Goal: Information Seeking & Learning: Learn about a topic

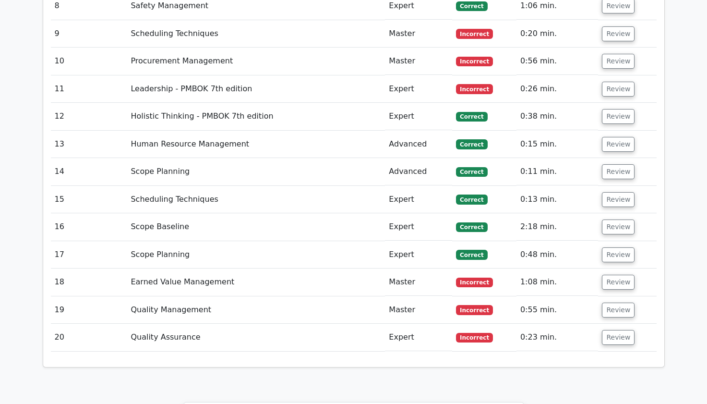
scroll to position [2118, 0]
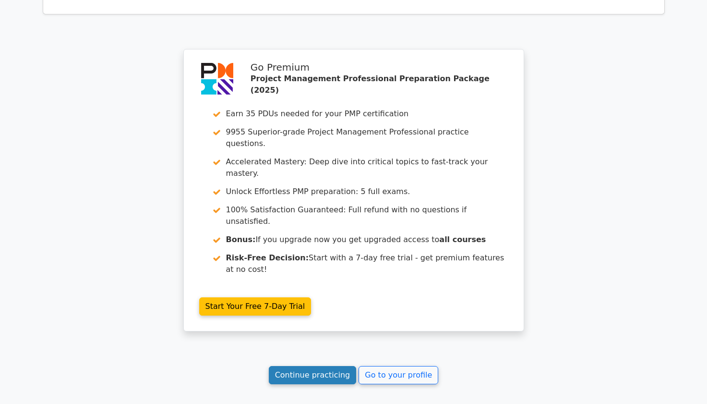
click at [301, 366] on link "Continue practicing" at bounding box center [313, 375] width 88 height 18
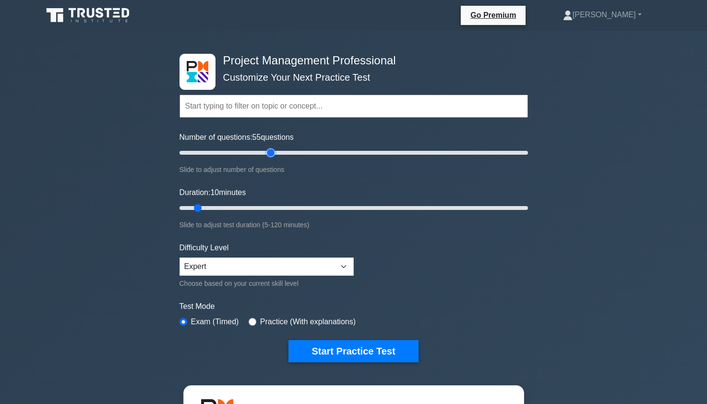
click at [269, 153] on input "Number of questions: 55 questions" at bounding box center [354, 153] width 349 height 12
click at [243, 152] on input "Number of questions: 55 questions" at bounding box center [354, 153] width 349 height 12
click at [234, 151] on input "Number of questions: 35 questions" at bounding box center [354, 153] width 349 height 12
type input "30"
click at [230, 151] on input "Number of questions: 30 questions" at bounding box center [354, 153] width 349 height 12
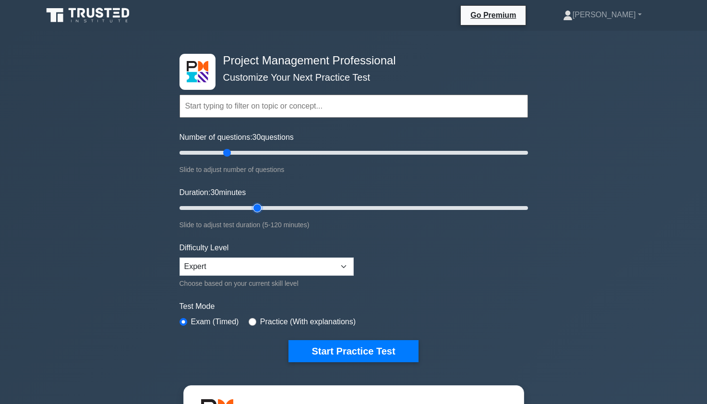
type input "30"
click at [254, 207] on input "Duration: 30 minutes" at bounding box center [354, 208] width 349 height 12
click at [342, 354] on button "Start Practice Test" at bounding box center [354, 351] width 130 height 22
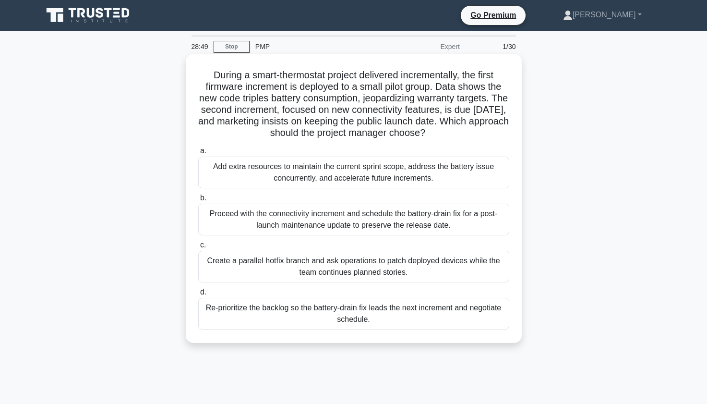
click at [438, 267] on div "Create a parallel hotfix branch and ask operations to patch deployed devices wh…" at bounding box center [353, 267] width 311 height 32
click at [198, 248] on input "c. Create a parallel hotfix branch and ask operations to patch deployed devices…" at bounding box center [198, 245] width 0 height 6
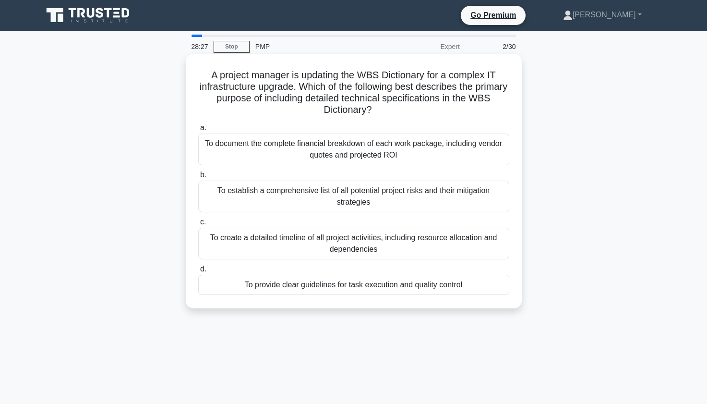
click at [474, 293] on div "To provide clear guidelines for task execution and quality control" at bounding box center [353, 285] width 311 height 20
click at [198, 272] on input "d. To provide clear guidelines for task execution and quality control" at bounding box center [198, 269] width 0 height 6
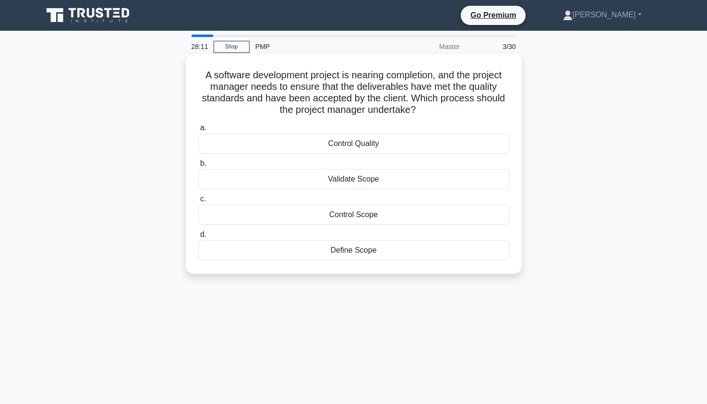
click at [368, 184] on div "Validate Scope" at bounding box center [353, 179] width 311 height 20
click at [198, 167] on input "b. Validate Scope" at bounding box center [198, 163] width 0 height 6
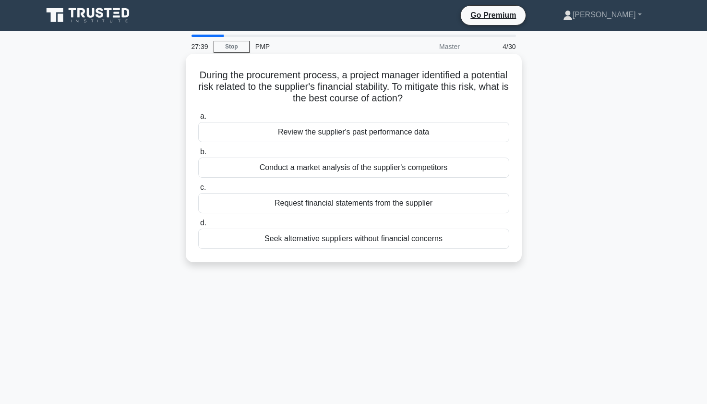
click at [443, 236] on div "Seek alternative suppliers without financial concerns" at bounding box center [353, 239] width 311 height 20
click at [198, 226] on input "d. Seek alternative suppliers without financial concerns" at bounding box center [198, 223] width 0 height 6
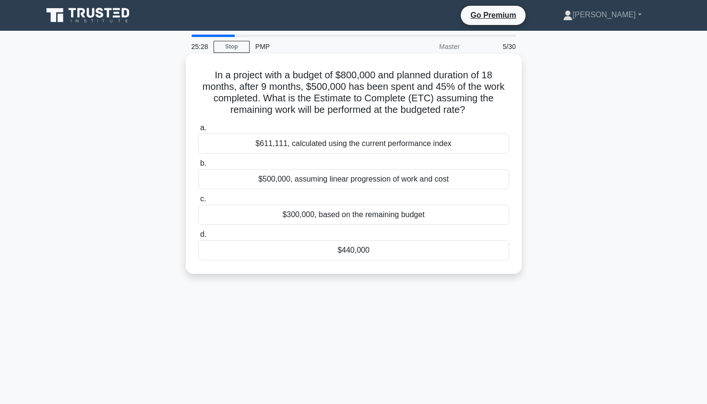
click at [256, 141] on div "$611,111, calculated using the current performance index" at bounding box center [353, 144] width 311 height 20
click at [198, 131] on input "a. $611,111, calculated using the current performance index" at bounding box center [198, 128] width 0 height 6
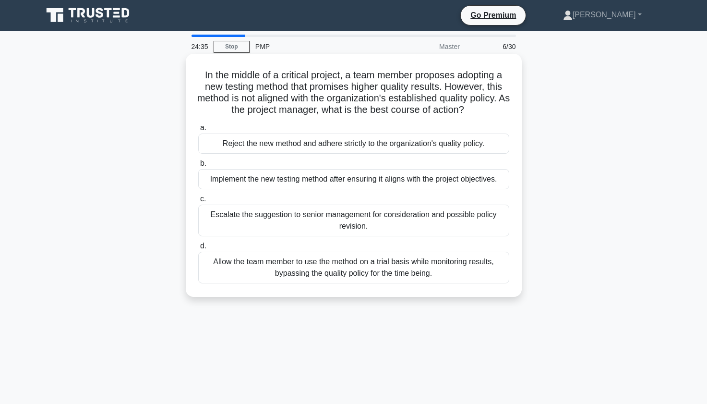
click at [297, 144] on div "Reject the new method and adhere strictly to the organization's quality policy." at bounding box center [353, 144] width 311 height 20
click at [198, 131] on input "a. Reject the new method and adhere strictly to the organization's quality poli…" at bounding box center [198, 128] width 0 height 6
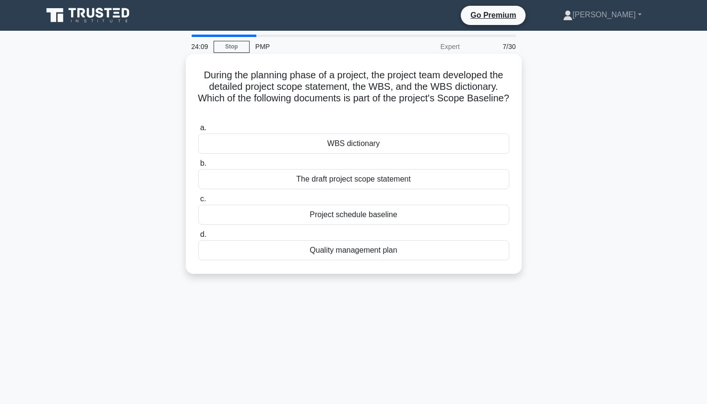
click at [317, 219] on div "Project schedule baseline" at bounding box center [353, 215] width 311 height 20
click at [198, 202] on input "c. Project schedule baseline" at bounding box center [198, 199] width 0 height 6
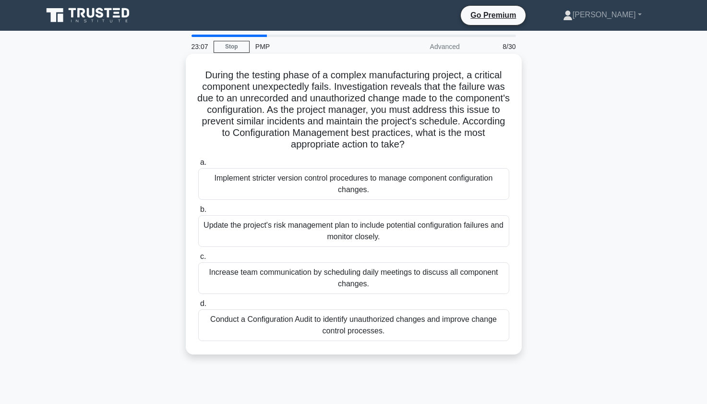
click at [271, 325] on div "Conduct a Configuration Audit to identify unauthorized changes and improve chan…" at bounding box center [353, 325] width 311 height 32
click at [198, 307] on input "d. Conduct a Configuration Audit to identify unauthorized changes and improve c…" at bounding box center [198, 304] width 0 height 6
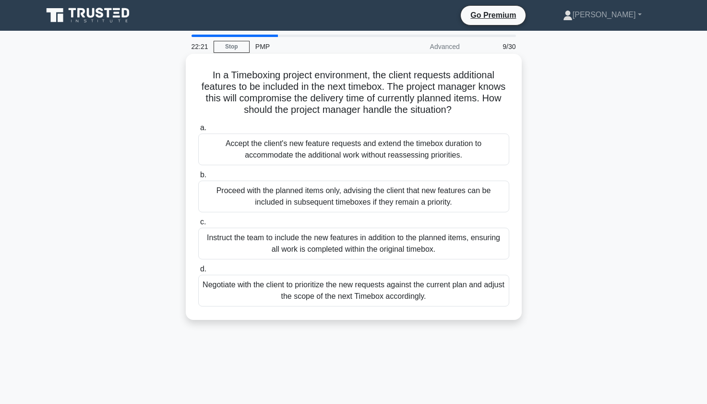
click at [292, 299] on div "Negotiate with the client to prioritize the new requests against the current pl…" at bounding box center [353, 291] width 311 height 32
click at [198, 272] on input "d. Negotiate with the client to prioritize the new requests against the current…" at bounding box center [198, 269] width 0 height 6
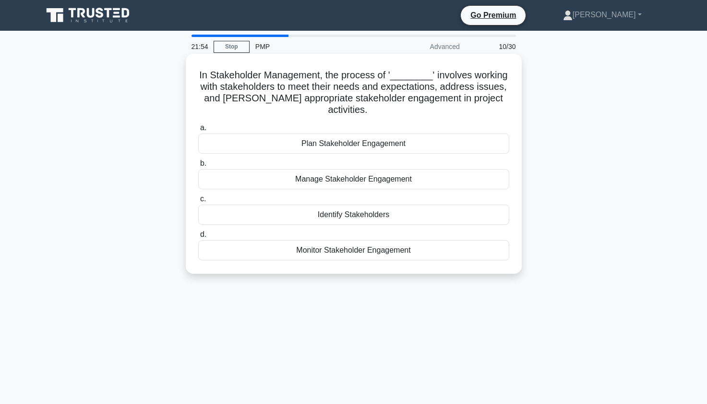
click at [257, 171] on div "Manage Stakeholder Engagement" at bounding box center [353, 179] width 311 height 20
click at [198, 167] on input "b. Manage Stakeholder Engagement" at bounding box center [198, 163] width 0 height 6
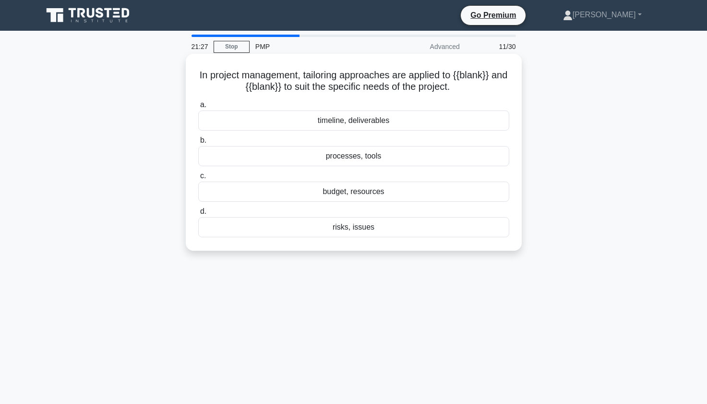
click at [322, 194] on div "budget, resources" at bounding box center [353, 192] width 311 height 20
click at [198, 179] on input "c. budget, resources" at bounding box center [198, 176] width 0 height 6
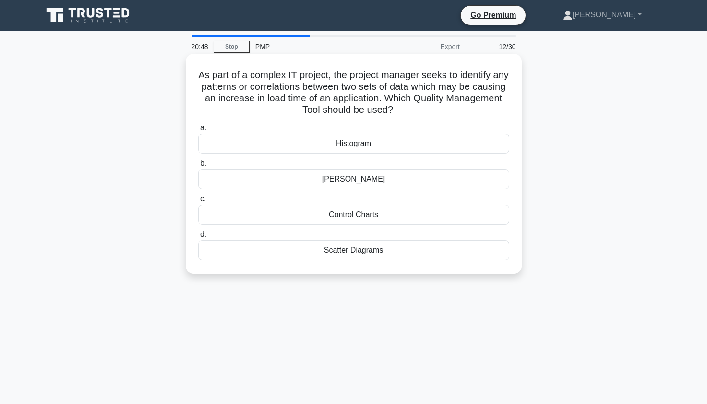
click at [274, 217] on div "Control Charts" at bounding box center [353, 215] width 311 height 20
click at [198, 202] on input "c. Control Charts" at bounding box center [198, 199] width 0 height 6
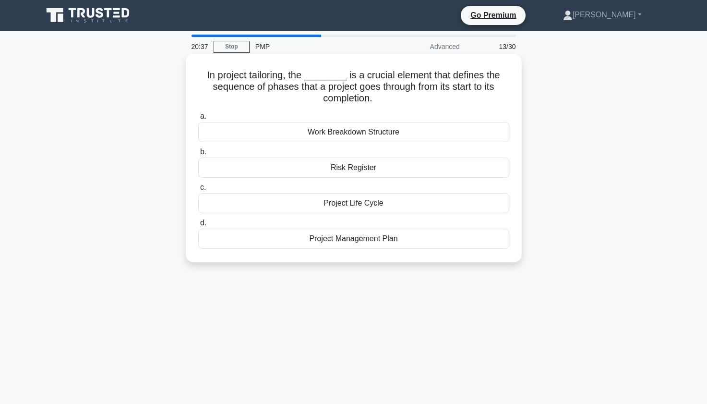
click at [316, 202] on div "Project Life Cycle" at bounding box center [353, 203] width 311 height 20
click at [198, 191] on input "c. Project Life Cycle" at bounding box center [198, 187] width 0 height 6
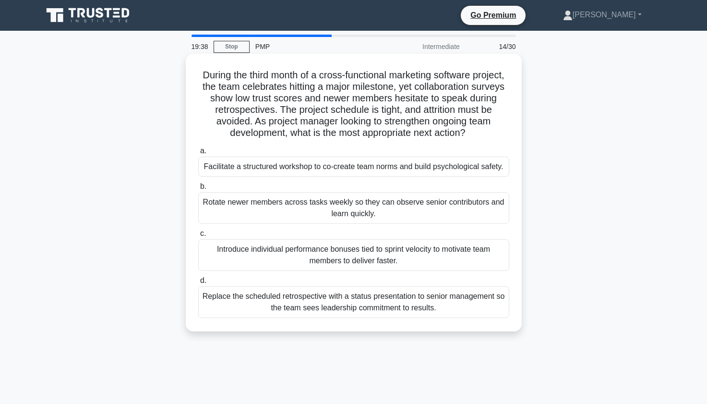
click at [233, 170] on div "Facilitate a structured workshop to co-create team norms and build psychologica…" at bounding box center [353, 167] width 311 height 20
click at [198, 154] on input "a. Facilitate a structured workshop to co-create team norms and build psycholog…" at bounding box center [198, 151] width 0 height 6
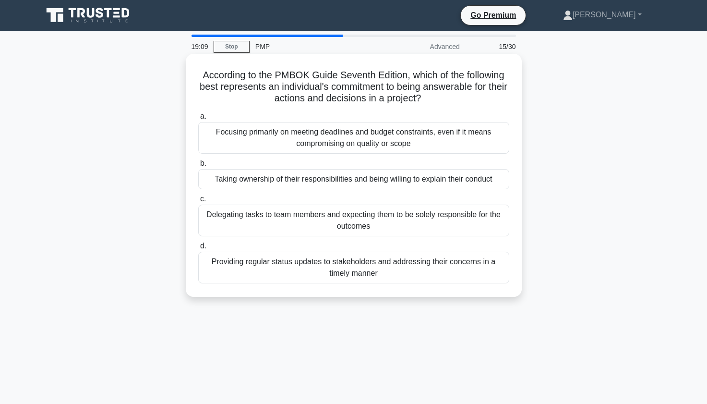
click at [261, 184] on div "Taking ownership of their responsibilities and being willing to explain their c…" at bounding box center [353, 179] width 311 height 20
click at [198, 167] on input "b. Taking ownership of their responsibilities and being willing to explain thei…" at bounding box center [198, 163] width 0 height 6
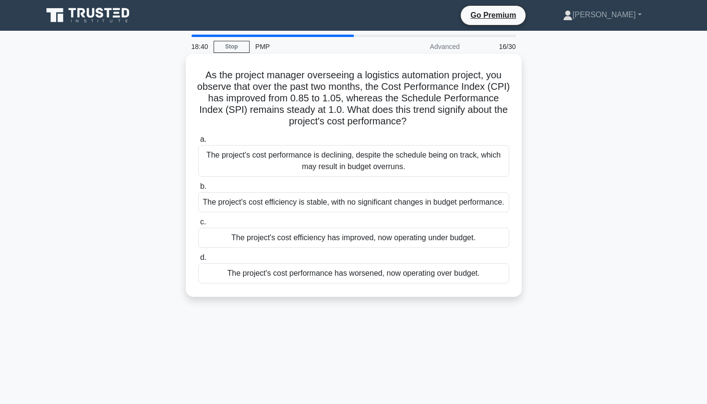
click at [278, 240] on div "The project's cost efficiency has improved, now operating under budget." at bounding box center [353, 238] width 311 height 20
click at [198, 225] on input "c. The project's cost efficiency has improved, now operating under budget." at bounding box center [198, 222] width 0 height 6
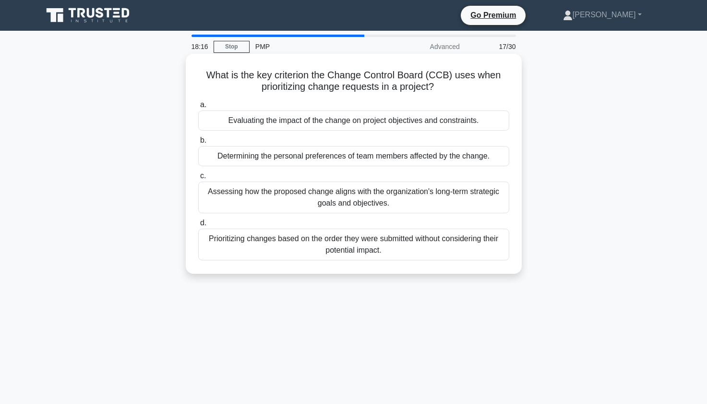
click at [241, 122] on div "Evaluating the impact of the change on project objectives and constraints." at bounding box center [353, 120] width 311 height 20
click at [198, 108] on input "a. Evaluating the impact of the change on project objectives and constraints." at bounding box center [198, 105] width 0 height 6
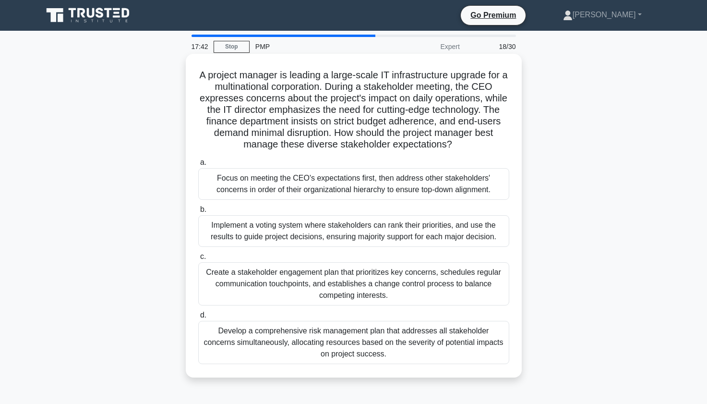
click at [252, 281] on div "Create a stakeholder engagement plan that prioritizes key concerns, schedules r…" at bounding box center [353, 283] width 311 height 43
click at [198, 260] on input "c. Create a stakeholder engagement plan that prioritizes key concerns, schedule…" at bounding box center [198, 257] width 0 height 6
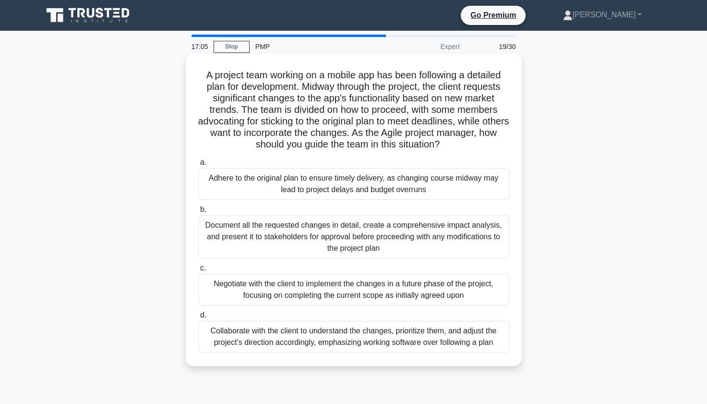
click at [239, 239] on div "Document all the requested changes in detail, create a comprehensive impact ana…" at bounding box center [353, 236] width 311 height 43
click at [198, 213] on input "b. Document all the requested changes in detail, create a comprehensive impact …" at bounding box center [198, 210] width 0 height 6
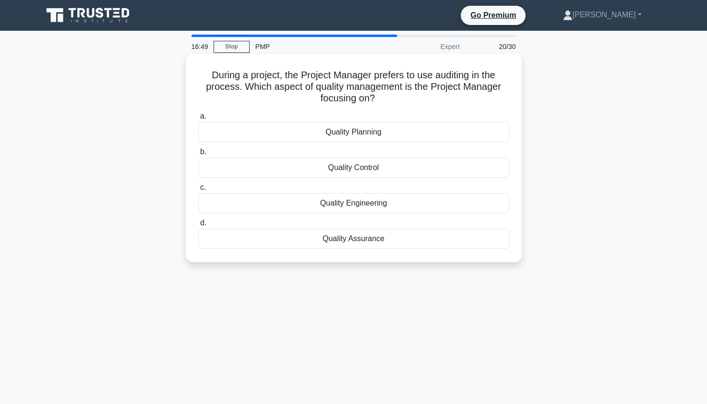
click at [314, 240] on div "Quality Assurance" at bounding box center [353, 239] width 311 height 20
click at [198, 226] on input "d. Quality Assurance" at bounding box center [198, 223] width 0 height 6
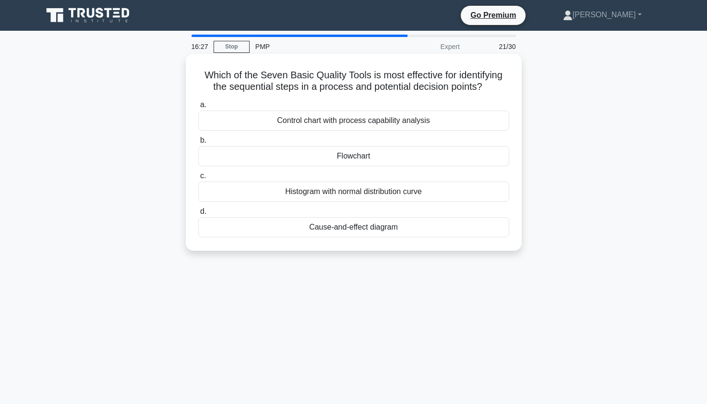
click at [356, 148] on div "Flowchart" at bounding box center [353, 156] width 311 height 20
click at [198, 144] on input "b. Flowchart" at bounding box center [198, 140] width 0 height 6
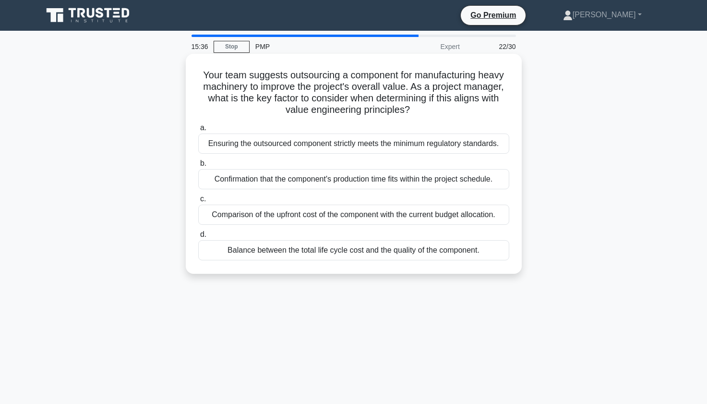
click at [226, 138] on div "Ensuring the outsourced component strictly meets the minimum regulatory standar…" at bounding box center [353, 144] width 311 height 20
click at [198, 131] on input "a. Ensuring the outsourced component strictly meets the minimum regulatory stan…" at bounding box center [198, 128] width 0 height 6
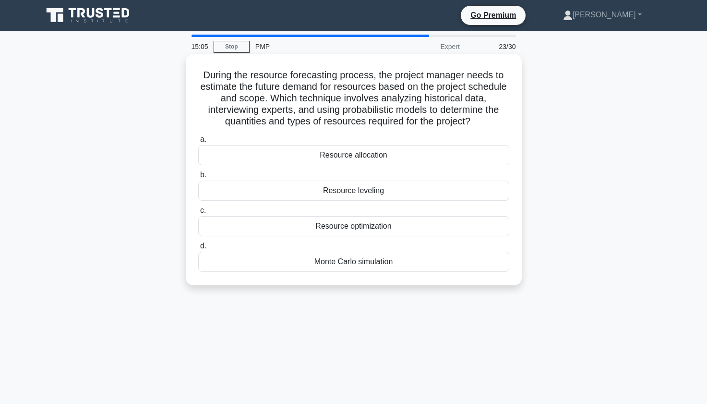
click at [315, 262] on div "Monte Carlo simulation" at bounding box center [353, 262] width 311 height 20
click at [198, 249] on input "d. Monte Carlo simulation" at bounding box center [198, 246] width 0 height 6
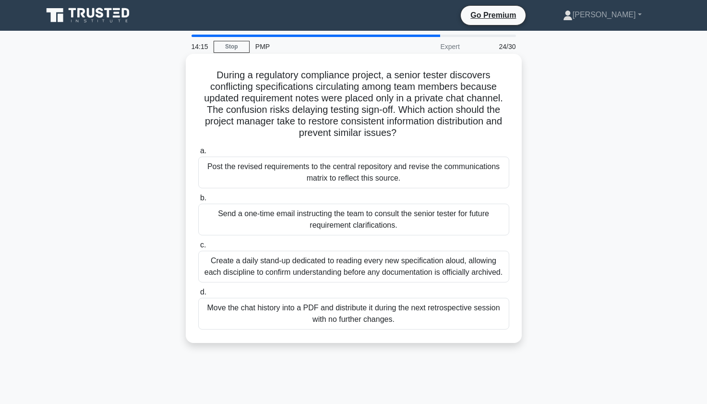
click at [239, 172] on div "Post the revised requirements to the central repository and revise the communic…" at bounding box center [353, 173] width 311 height 32
click at [198, 154] on input "a. Post the revised requirements to the central repository and revise the commu…" at bounding box center [198, 151] width 0 height 6
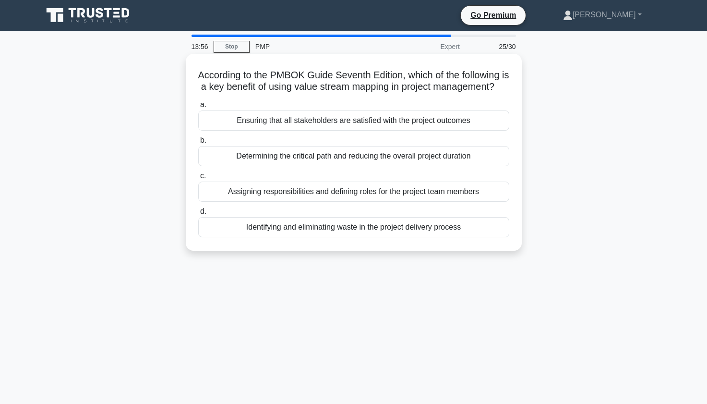
click at [274, 237] on div "Identifying and eliminating waste in the project delivery process" at bounding box center [353, 227] width 311 height 20
click at [198, 215] on input "d. Identifying and eliminating waste in the project delivery process" at bounding box center [198, 211] width 0 height 6
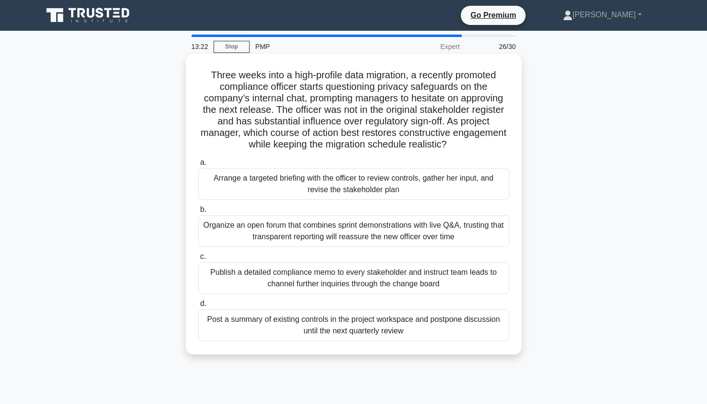
click at [229, 176] on div "Arrange a targeted briefing with the officer to review controls, gather her inp…" at bounding box center [353, 184] width 311 height 32
click at [198, 166] on input "a. Arrange a targeted briefing with the officer to review controls, gather her …" at bounding box center [198, 162] width 0 height 6
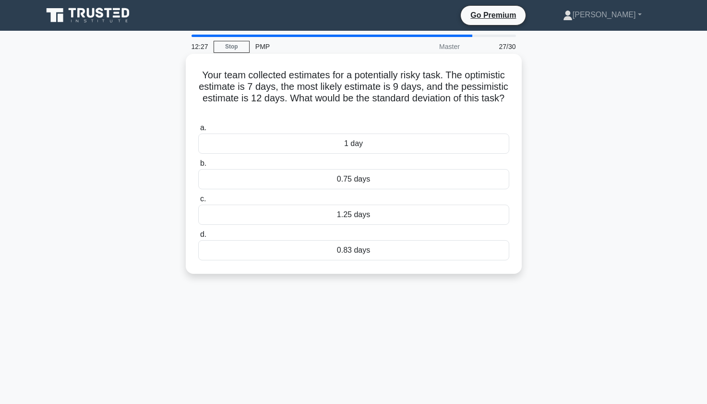
click at [304, 211] on div "1.25 days" at bounding box center [353, 215] width 311 height 20
click at [198, 202] on input "c. 1.25 days" at bounding box center [198, 199] width 0 height 6
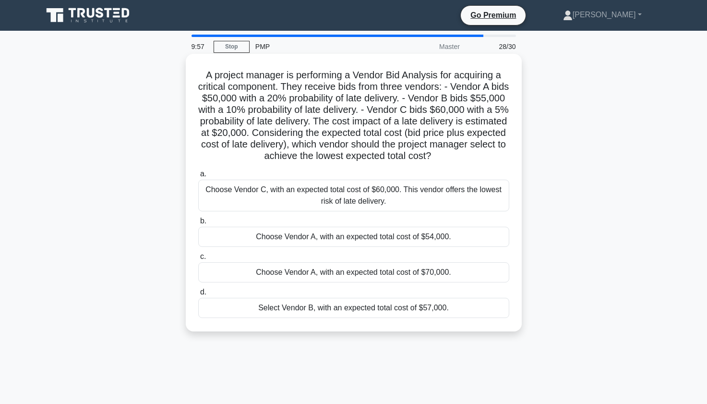
click at [366, 275] on div "Choose Vendor A, with an expected total cost of $70,000." at bounding box center [353, 272] width 311 height 20
click at [198, 260] on input "c. Choose Vendor A, with an expected total cost of $70,000." at bounding box center [198, 257] width 0 height 6
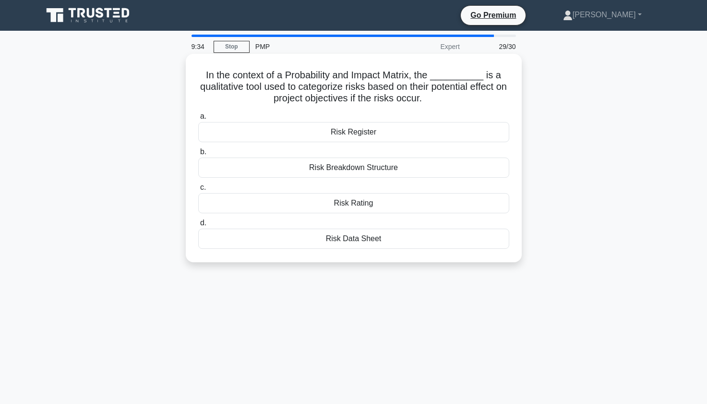
click at [390, 205] on div "Risk Rating" at bounding box center [353, 203] width 311 height 20
click at [198, 191] on input "c. Risk Rating" at bounding box center [198, 187] width 0 height 6
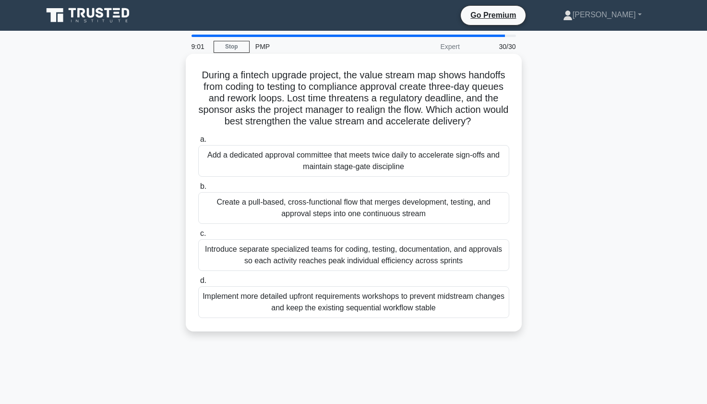
click at [330, 203] on div "Create a pull-based, cross-functional flow that merges development, testing, an…" at bounding box center [353, 208] width 311 height 32
click at [198, 190] on input "b. Create a pull-based, cross-functional flow that merges development, testing,…" at bounding box center [198, 186] width 0 height 6
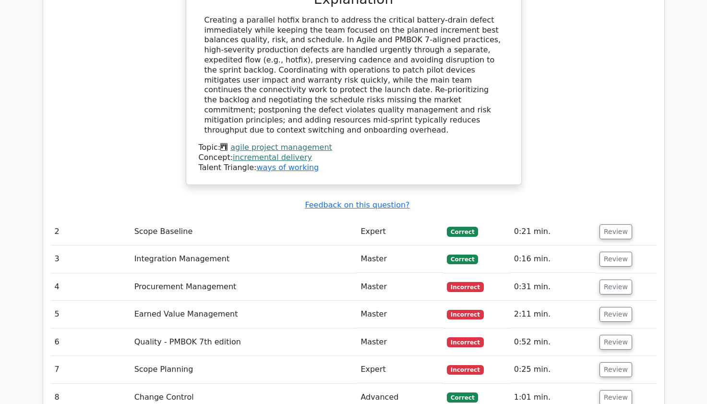
scroll to position [1613, 0]
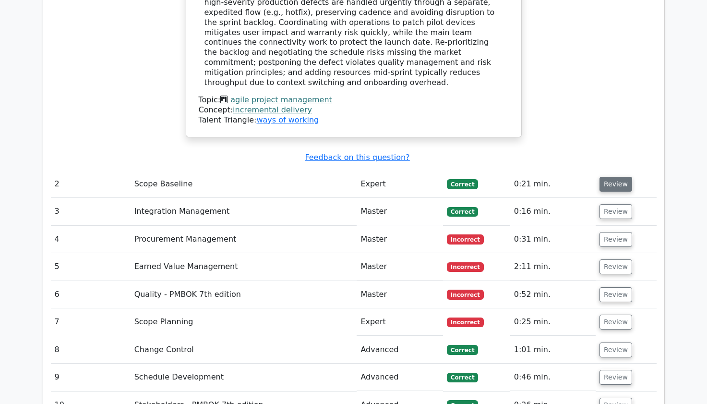
click at [610, 177] on button "Review" at bounding box center [616, 184] width 33 height 15
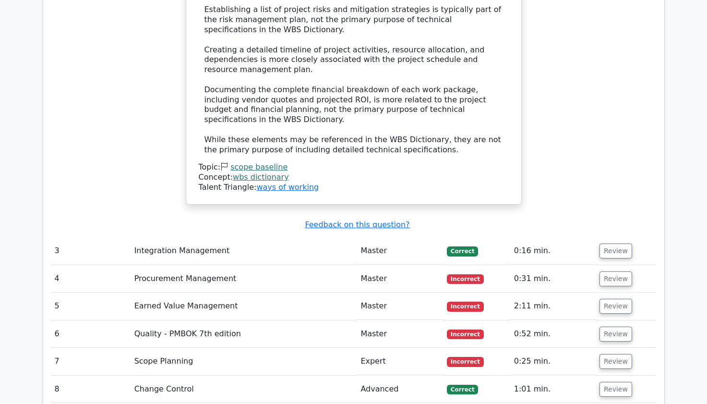
scroll to position [2247, 0]
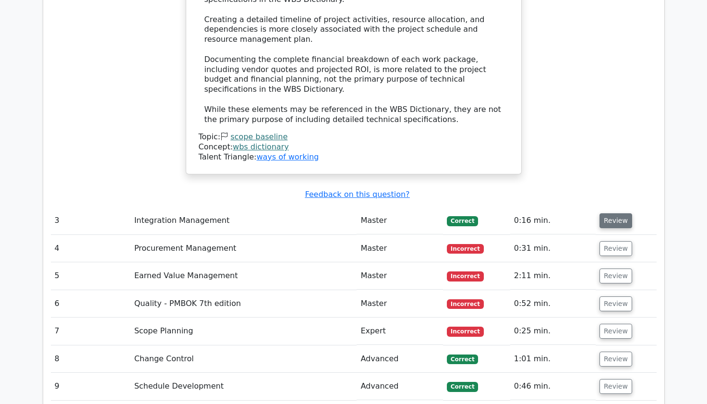
click at [612, 213] on button "Review" at bounding box center [616, 220] width 33 height 15
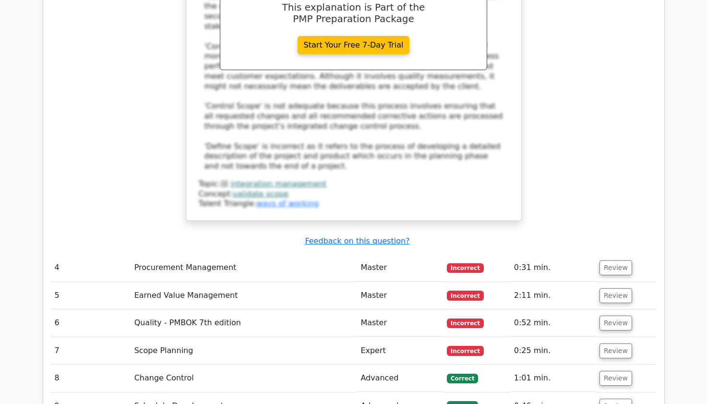
scroll to position [2862, 0]
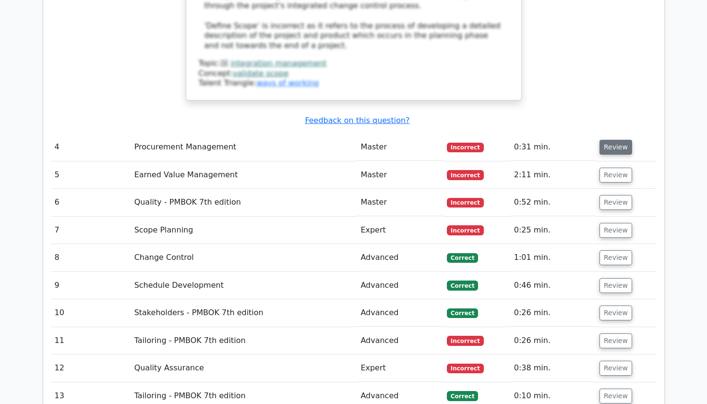
click at [613, 140] on button "Review" at bounding box center [616, 147] width 33 height 15
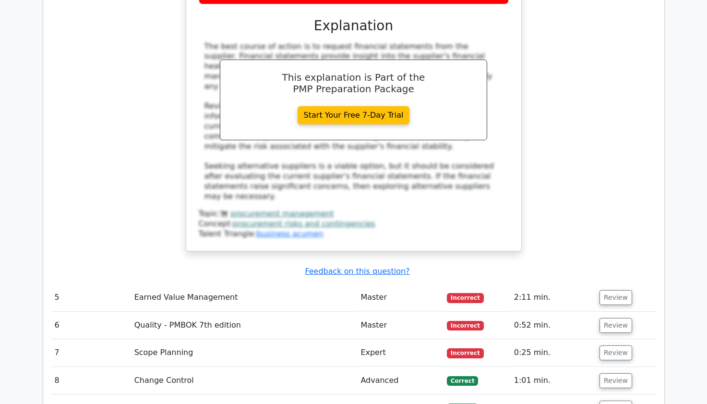
scroll to position [3227, 0]
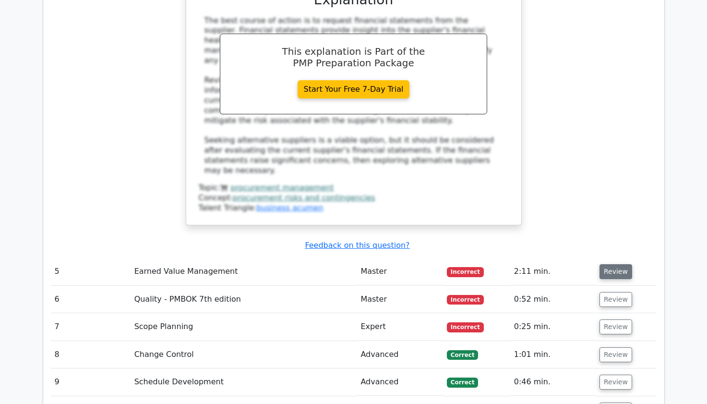
click at [614, 264] on button "Review" at bounding box center [616, 271] width 33 height 15
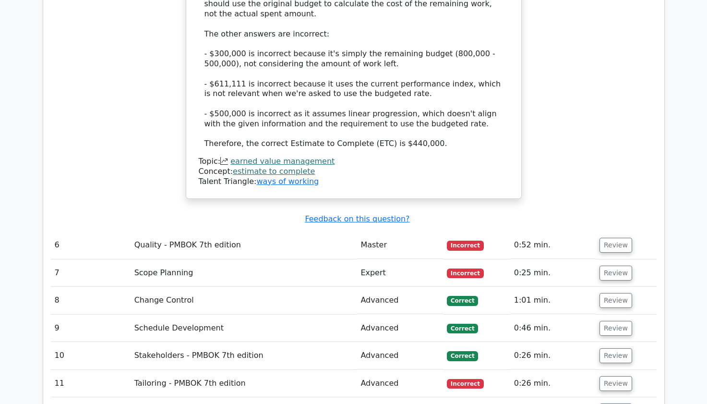
scroll to position [3938, 0]
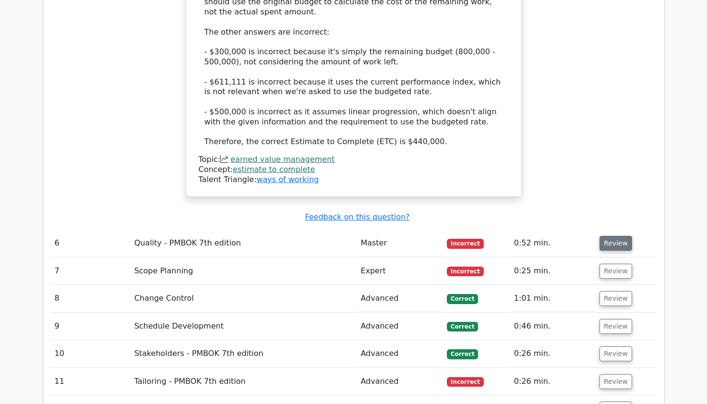
click at [614, 236] on button "Review" at bounding box center [616, 243] width 33 height 15
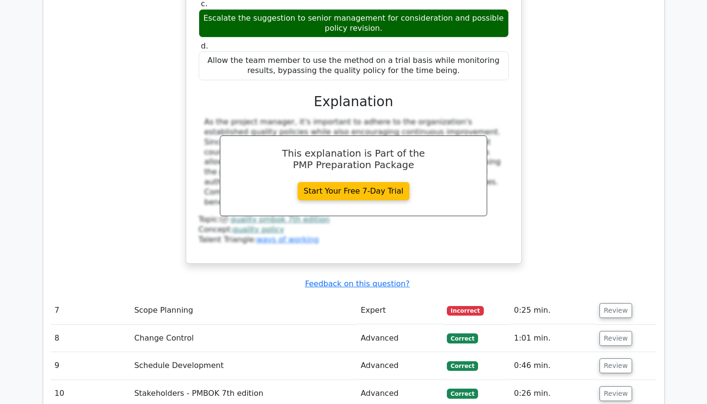
scroll to position [4399, 0]
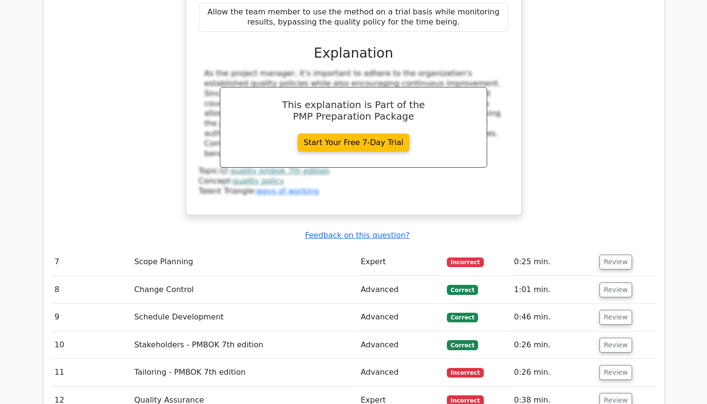
click at [614, 255] on button "Review" at bounding box center [616, 262] width 33 height 15
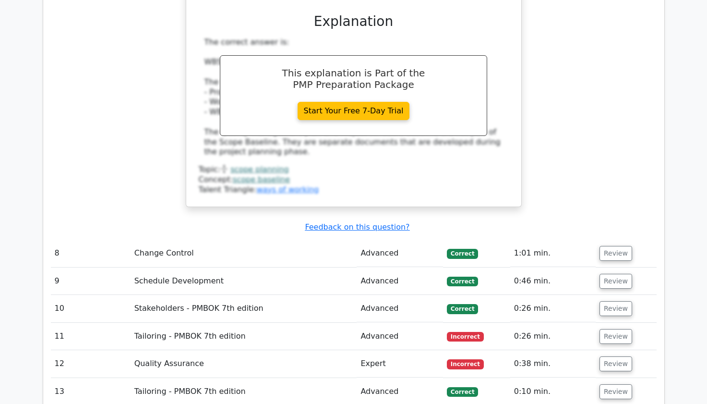
scroll to position [4879, 0]
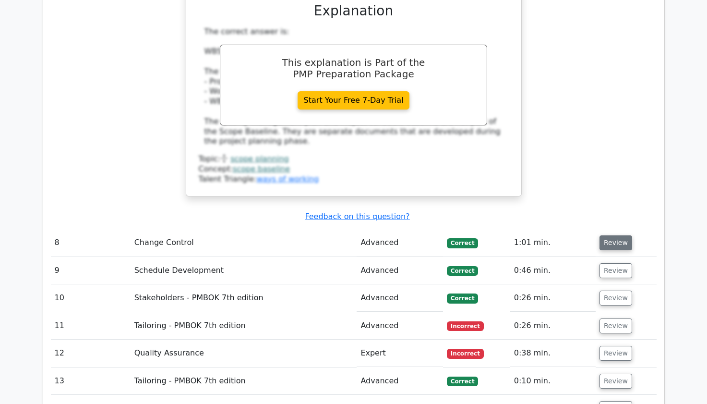
click at [613, 235] on button "Review" at bounding box center [616, 242] width 33 height 15
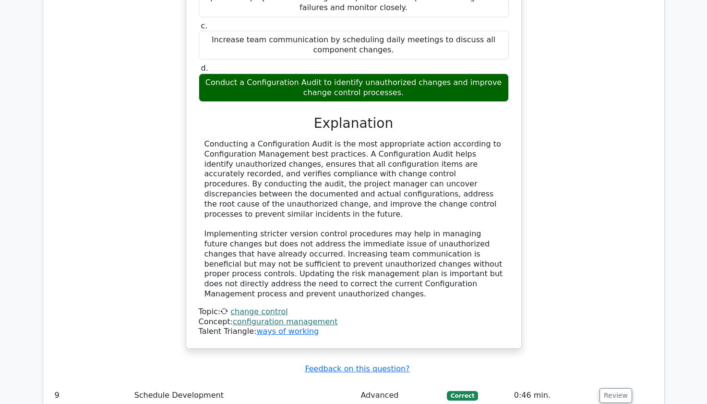
scroll to position [5436, 0]
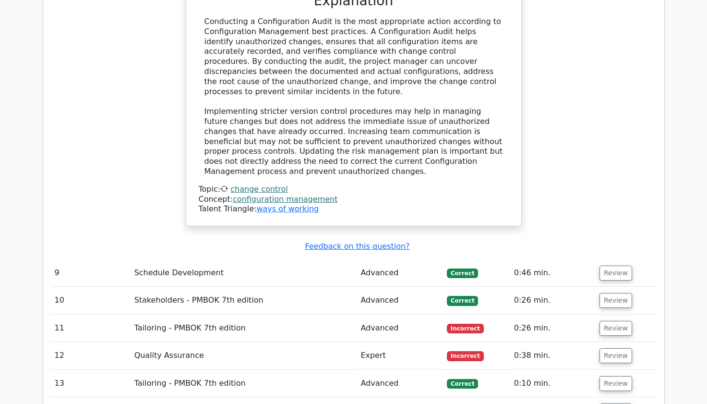
click at [613, 266] on button "Review" at bounding box center [616, 273] width 33 height 15
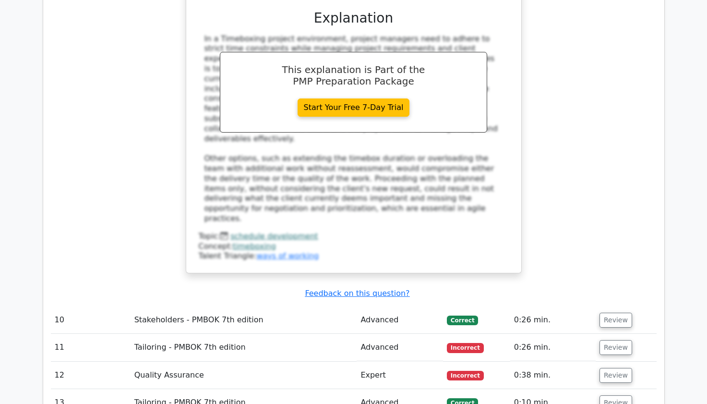
scroll to position [5974, 0]
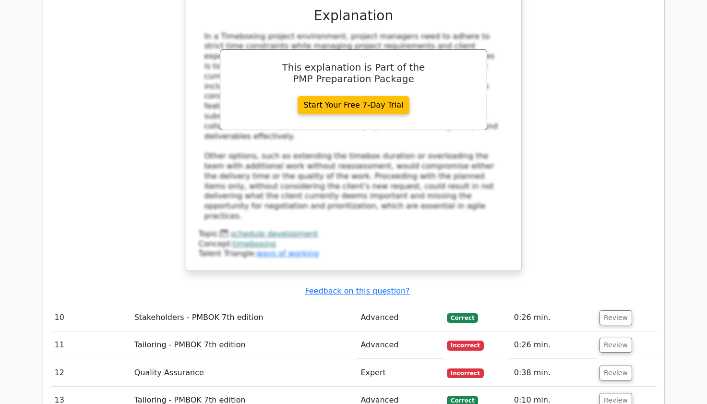
click at [613, 310] on button "Review" at bounding box center [616, 317] width 33 height 15
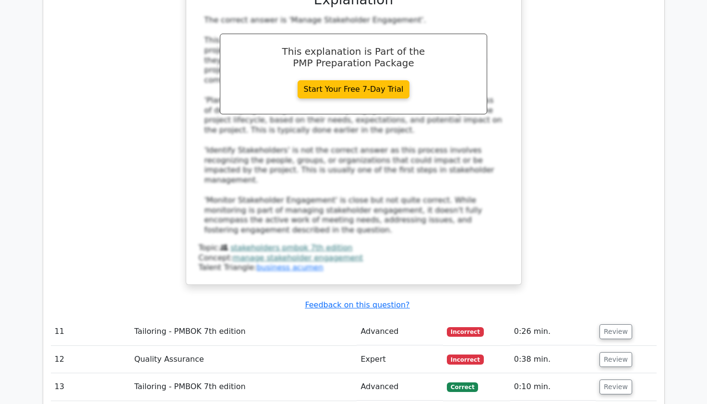
scroll to position [6531, 0]
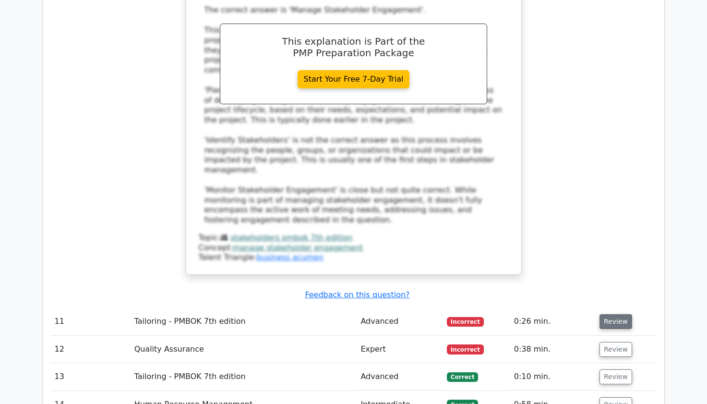
click at [608, 314] on button "Review" at bounding box center [616, 321] width 33 height 15
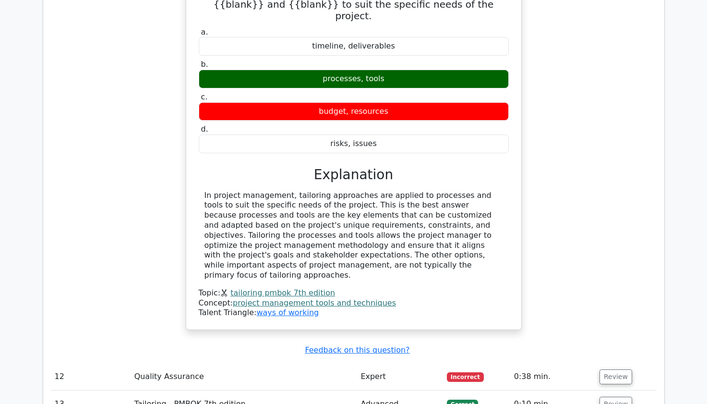
scroll to position [6896, 0]
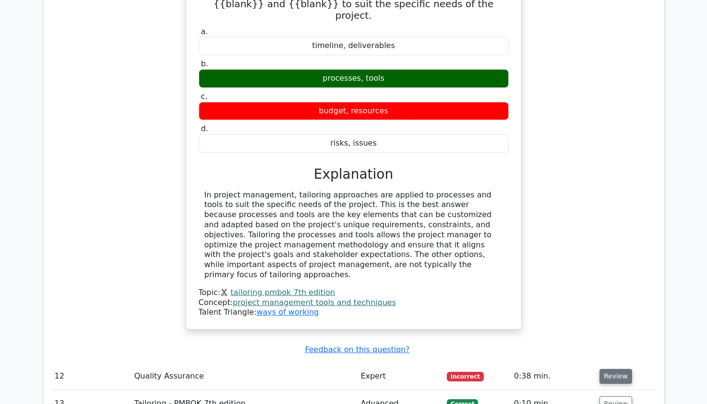
click at [613, 369] on button "Review" at bounding box center [616, 376] width 33 height 15
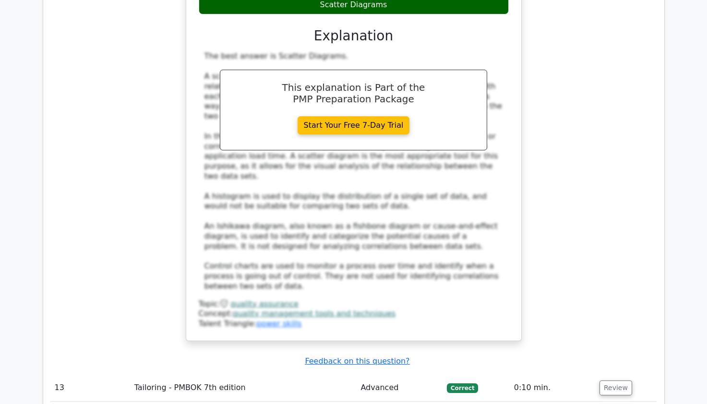
scroll to position [7511, 0]
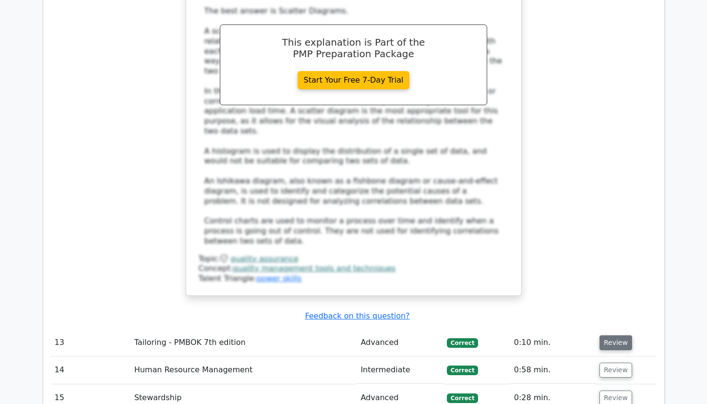
click at [613, 335] on button "Review" at bounding box center [616, 342] width 33 height 15
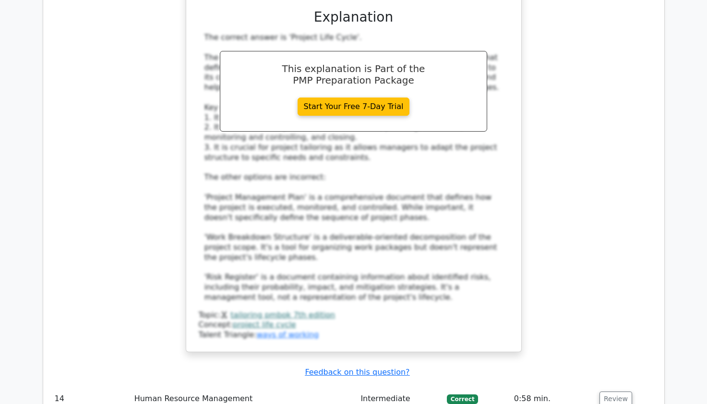
scroll to position [8068, 0]
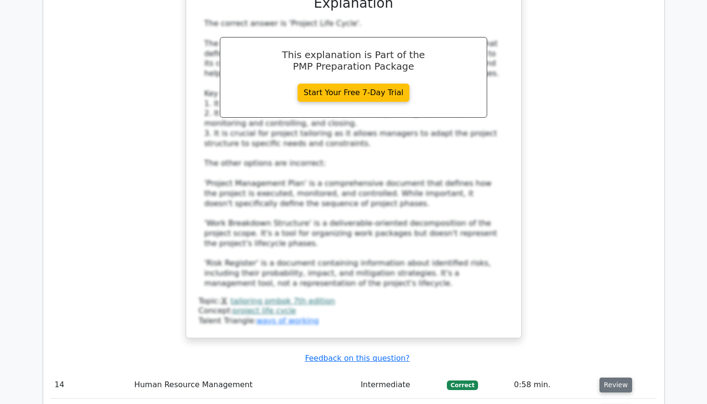
click at [613, 377] on button "Review" at bounding box center [616, 384] width 33 height 15
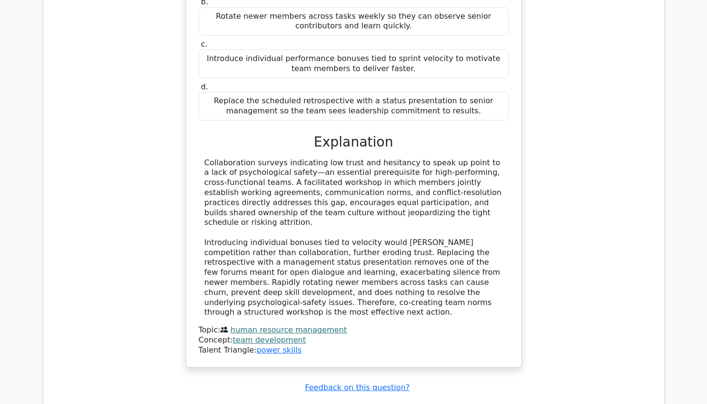
scroll to position [8625, 0]
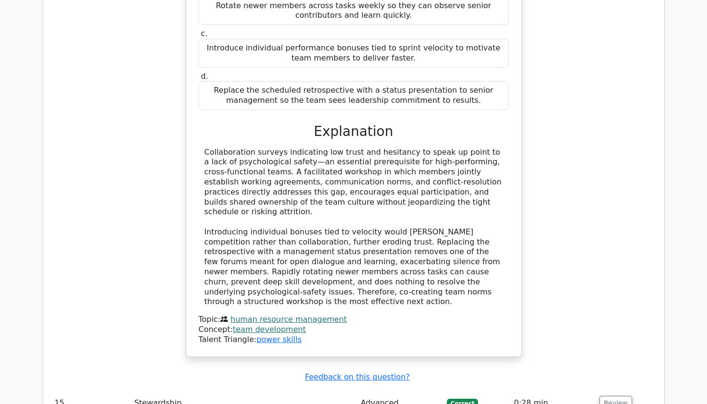
click at [613, 396] on button "Review" at bounding box center [616, 403] width 33 height 15
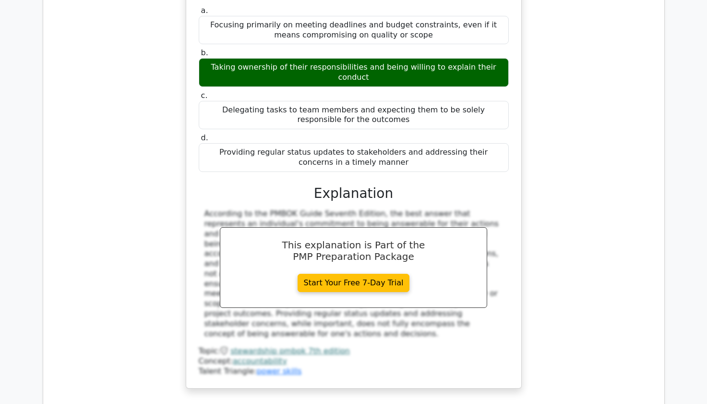
scroll to position [9105, 0]
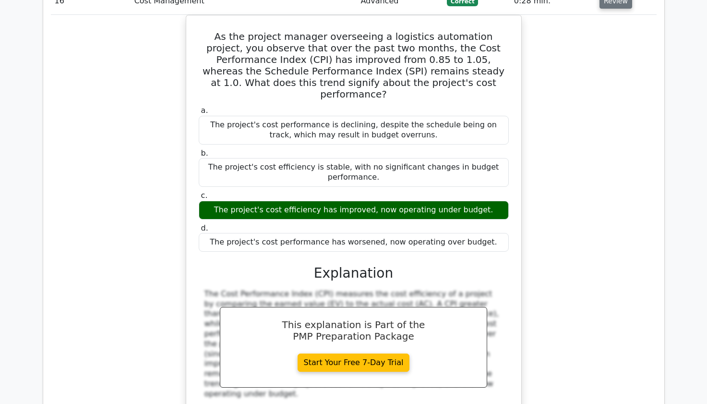
scroll to position [9547, 0]
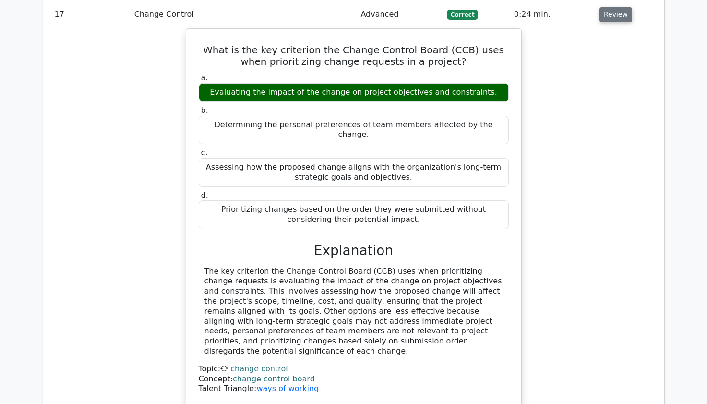
scroll to position [10008, 0]
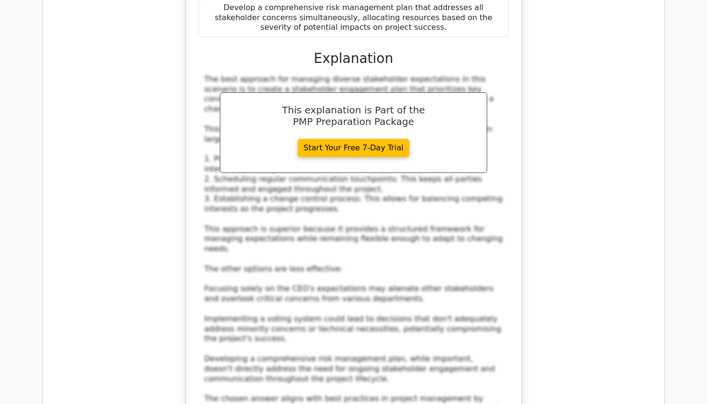
scroll to position [10757, 0]
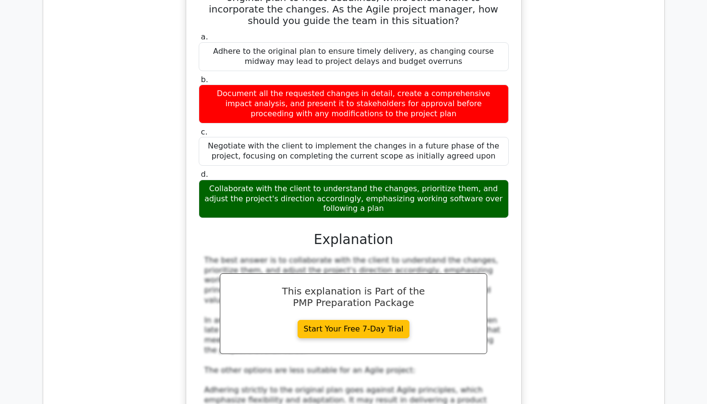
scroll to position [11487, 0]
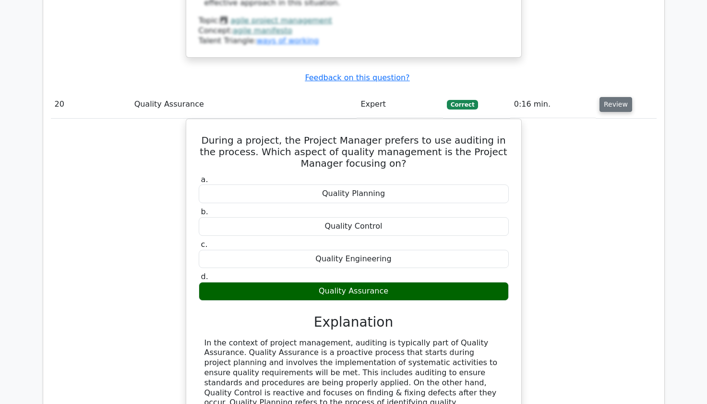
scroll to position [11948, 0]
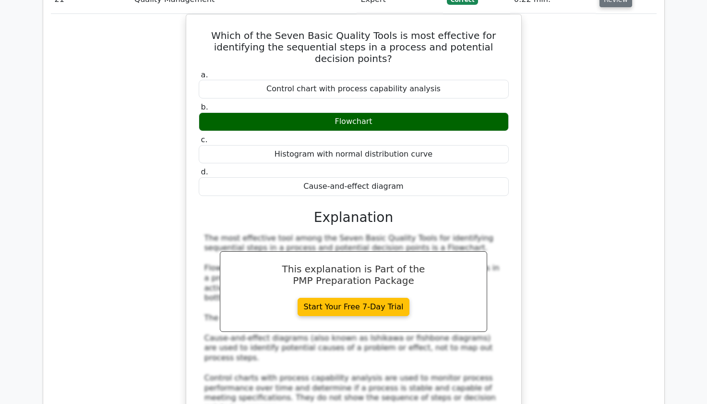
scroll to position [12486, 0]
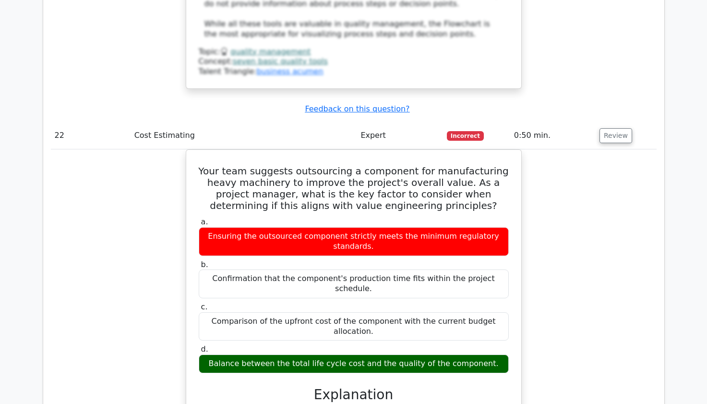
scroll to position [12928, 0]
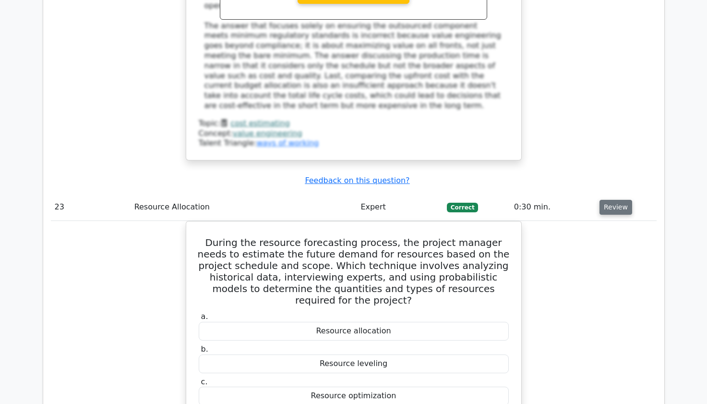
scroll to position [13427, 0]
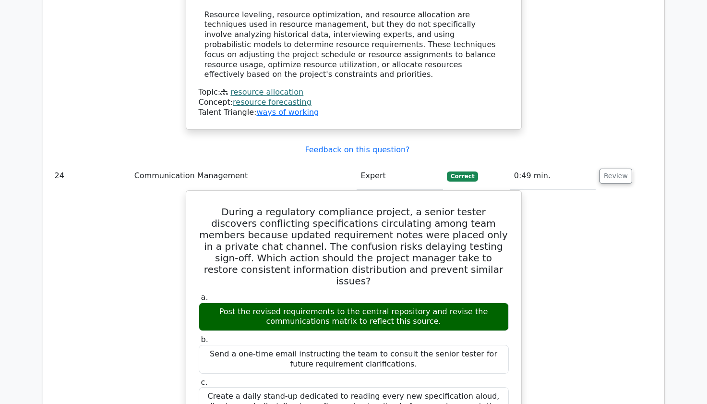
scroll to position [13984, 0]
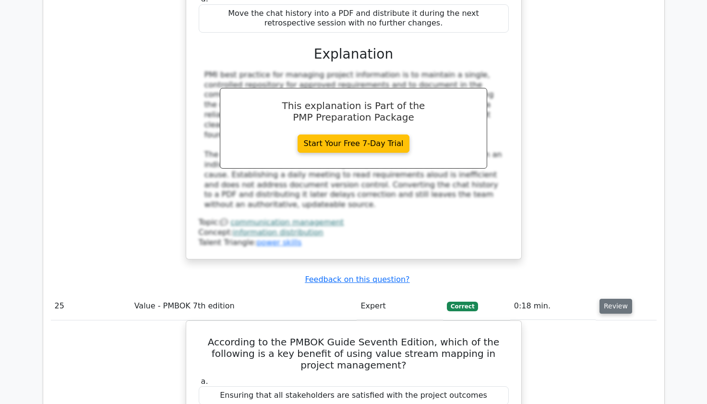
scroll to position [14426, 0]
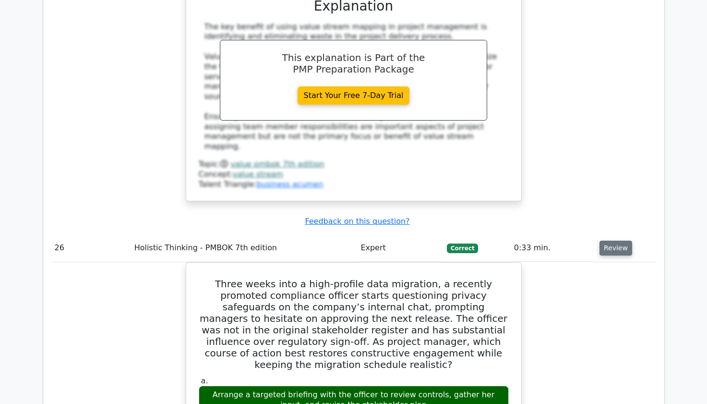
scroll to position [14945, 0]
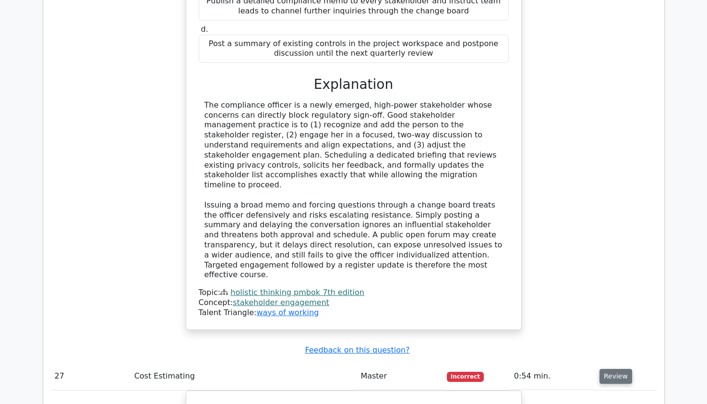
scroll to position [15406, 0]
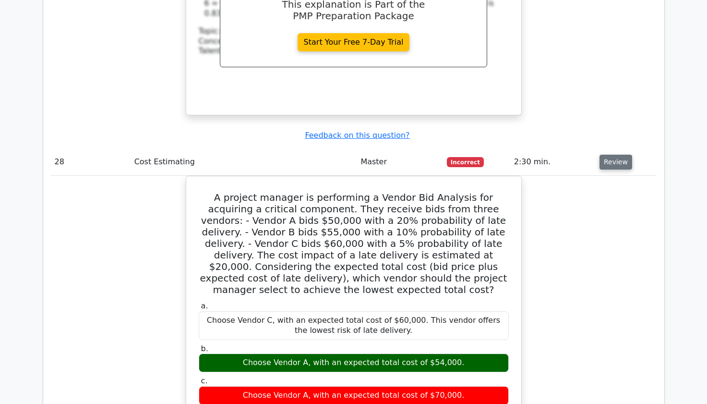
scroll to position [16059, 0]
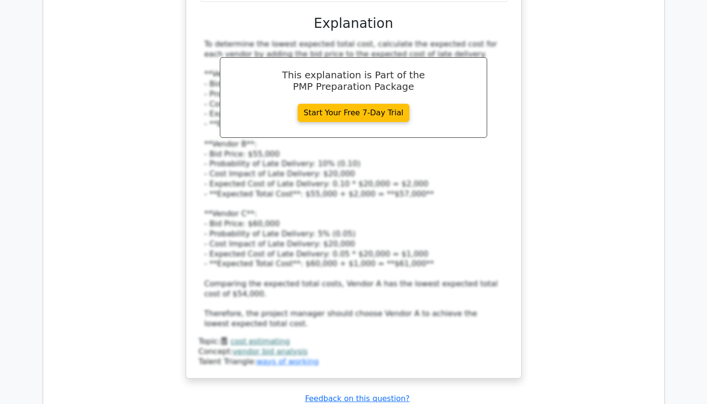
scroll to position [16578, 0]
